Goal: Subscribe to service/newsletter

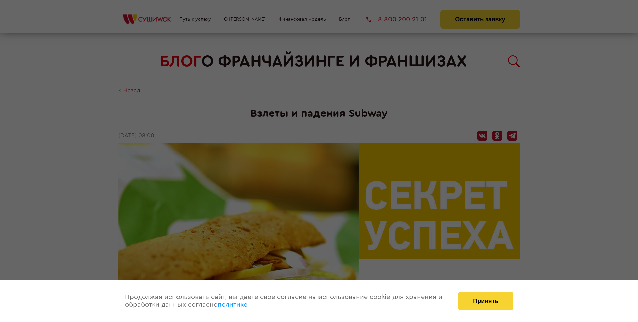
scroll to position [1407, 0]
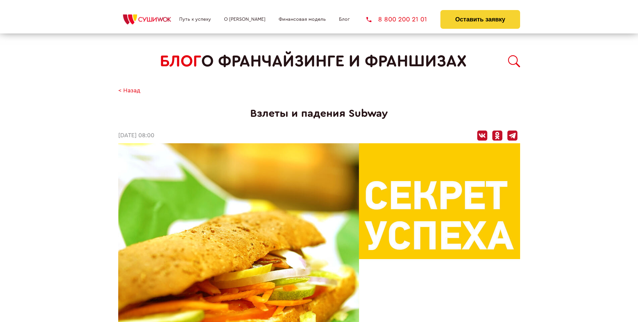
scroll to position [1407, 0]
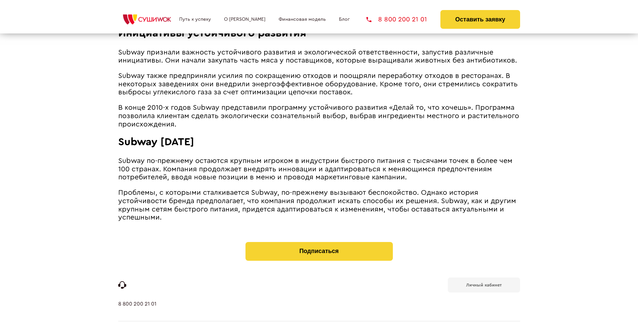
click at [484, 283] on b "Личный кабинет" at bounding box center [484, 285] width 36 height 4
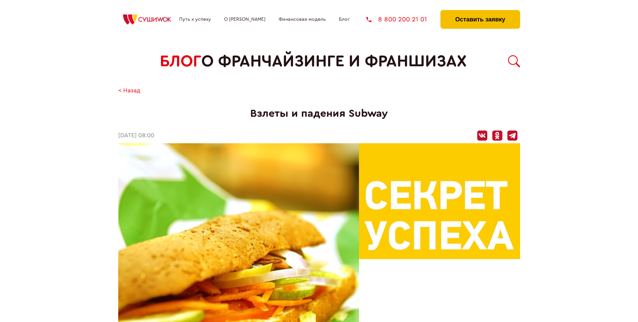
click at [480, 12] on button "Оставить заявку" at bounding box center [479, 19] width 79 height 19
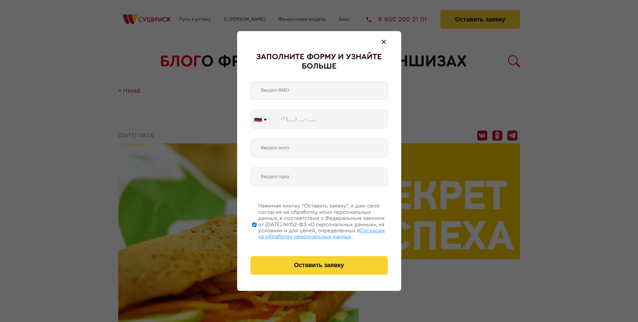
click at [310, 233] on span "Согласии на обработку персональных данных" at bounding box center [321, 233] width 127 height 11
click at [257, 233] on input "Нажимая кнопку “Оставить заявку”, я даю свое согласие на обработку моих персона…" at bounding box center [254, 225] width 4 height 54
checkbox input "false"
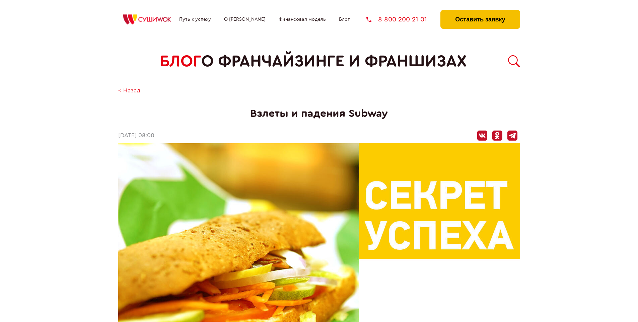
click at [480, 12] on button "Оставить заявку" at bounding box center [479, 19] width 79 height 19
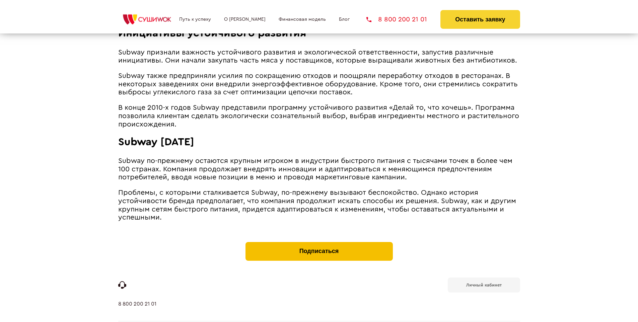
click at [319, 242] on button "Подписаться" at bounding box center [318, 251] width 147 height 19
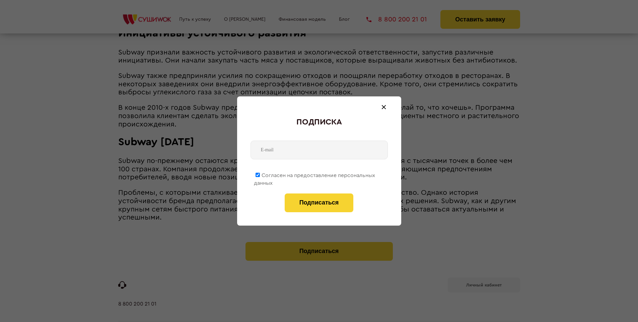
click at [315, 174] on span "Согласен на предоставление персональных данных" at bounding box center [314, 179] width 121 height 13
click at [260, 174] on input "Согласен на предоставление персональных данных" at bounding box center [258, 175] width 4 height 4
checkbox input "false"
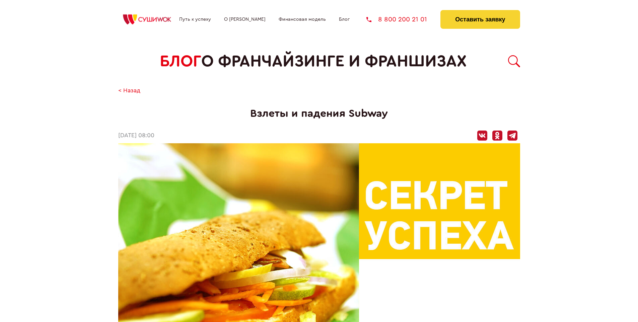
scroll to position [1407, 0]
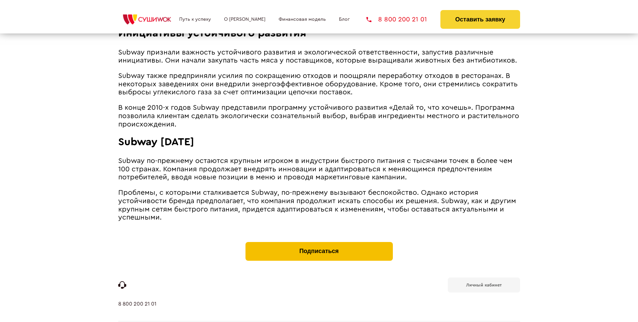
click at [319, 242] on button "Подписаться" at bounding box center [318, 251] width 147 height 19
